Goal: Task Accomplishment & Management: Manage account settings

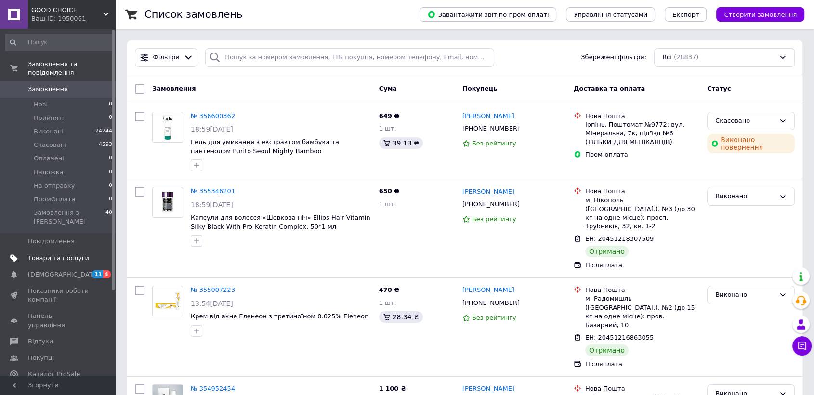
click at [78, 254] on span "Товари та послуги" at bounding box center [58, 258] width 61 height 9
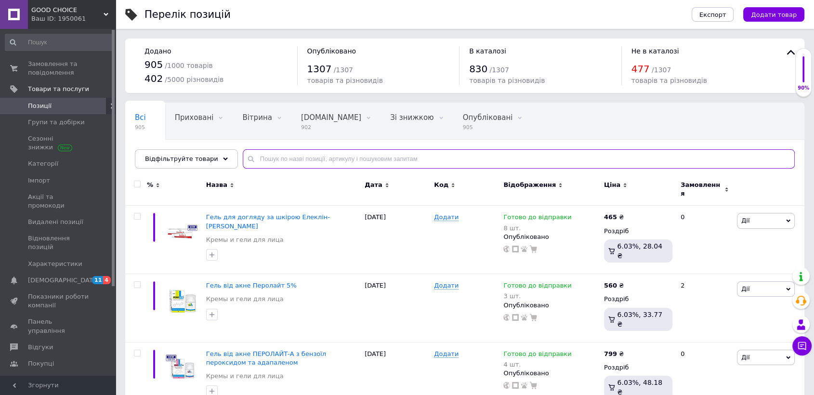
click at [270, 159] on input "text" at bounding box center [519, 158] width 552 height 19
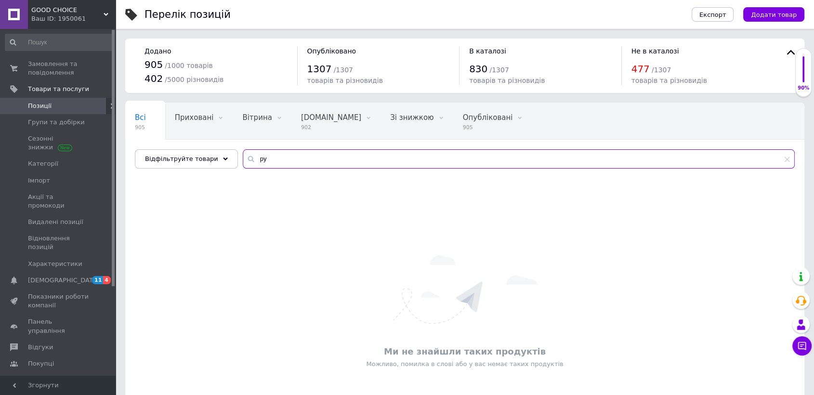
click at [270, 159] on input "py" at bounding box center [519, 158] width 552 height 19
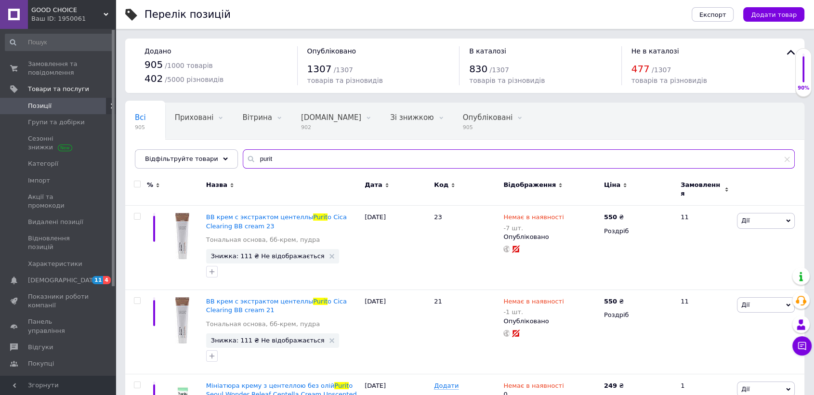
click at [270, 159] on input "purit" at bounding box center [519, 158] width 552 height 19
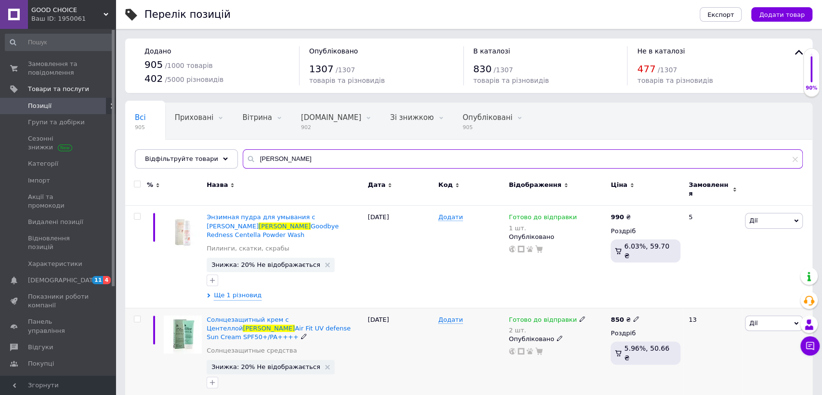
type input "[PERSON_NAME]"
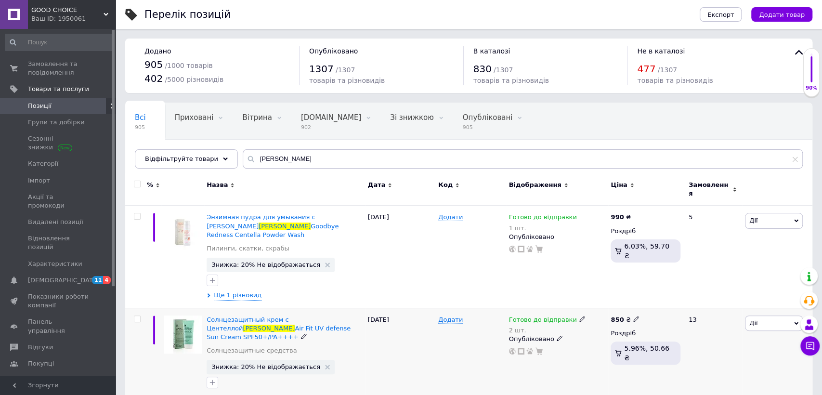
click at [580, 316] on use at bounding box center [582, 318] width 5 height 5
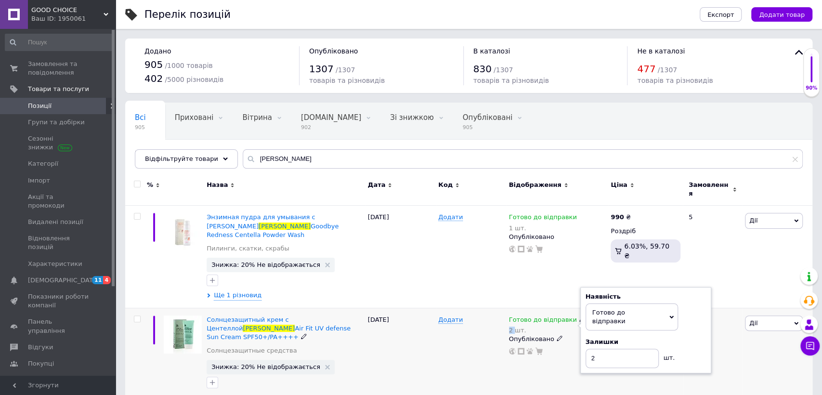
drag, startPoint x: 573, startPoint y: 303, endPoint x: 617, endPoint y: 336, distance: 55.0
click at [577, 316] on div "Готово до відправки 2 шт. Наявність [PERSON_NAME] до відправки В наявності Нема…" at bounding box center [557, 325] width 97 height 19
click at [617, 349] on input "2" at bounding box center [622, 358] width 73 height 19
type input "1"
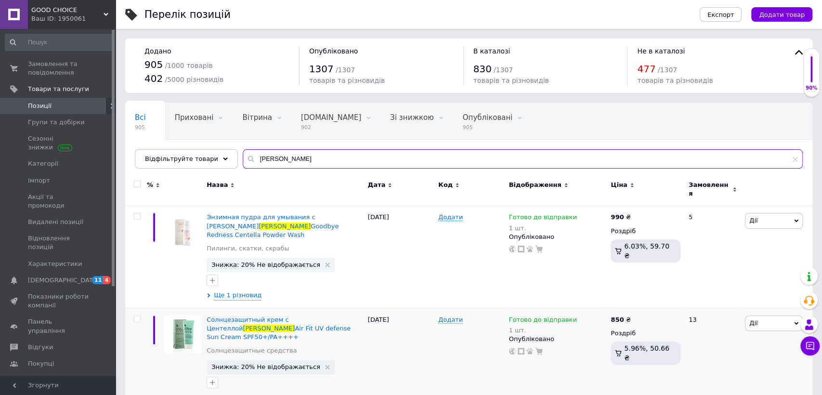
click at [353, 152] on input "[PERSON_NAME]" at bounding box center [523, 158] width 560 height 19
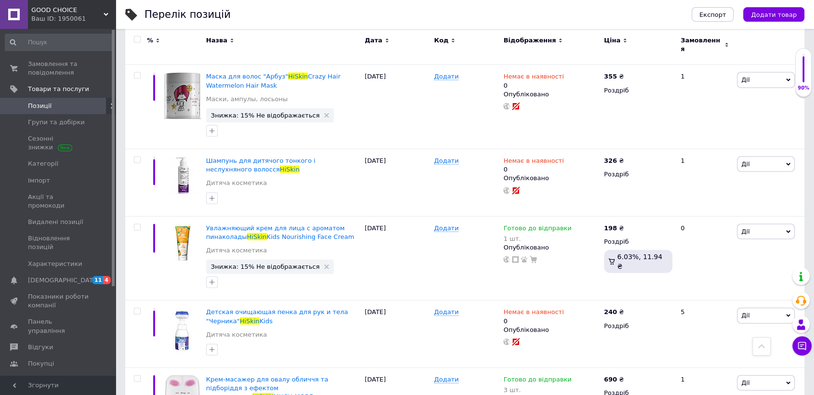
scroll to position [2116, 0]
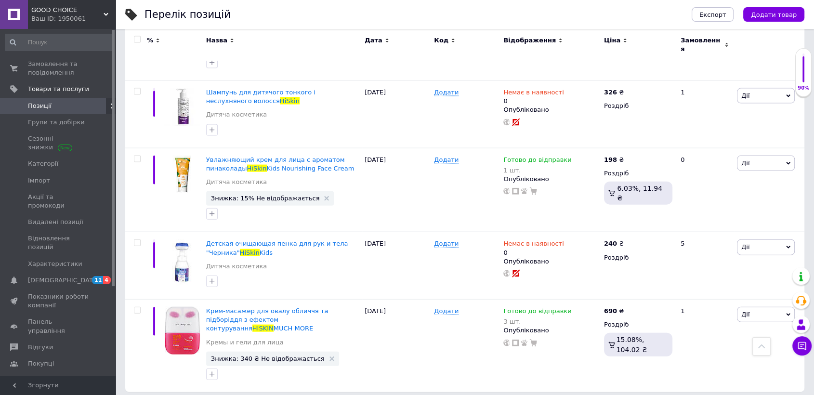
type input "hiskin"
